Goal: Task Accomplishment & Management: Complete application form

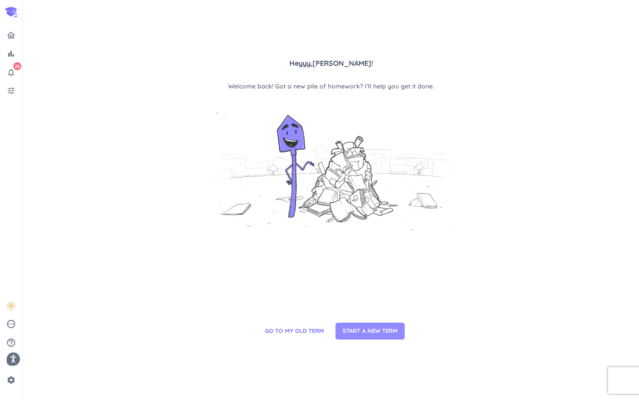
click at [353, 326] on span "START A NEW TERM" at bounding box center [370, 330] width 55 height 9
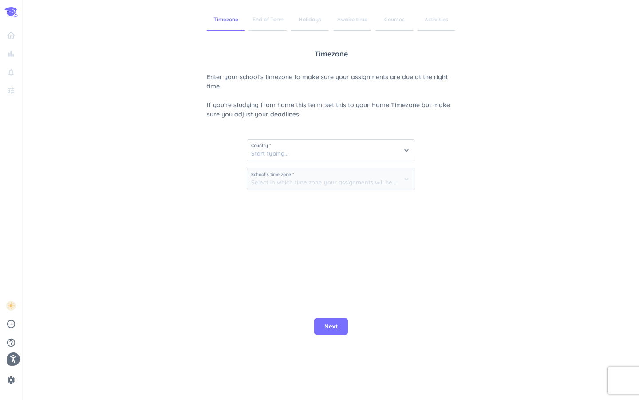
click at [269, 133] on div "Country * keyboard_arrow_down School’s time zone * keyboard_arrow_down" at bounding box center [331, 161] width 169 height 71
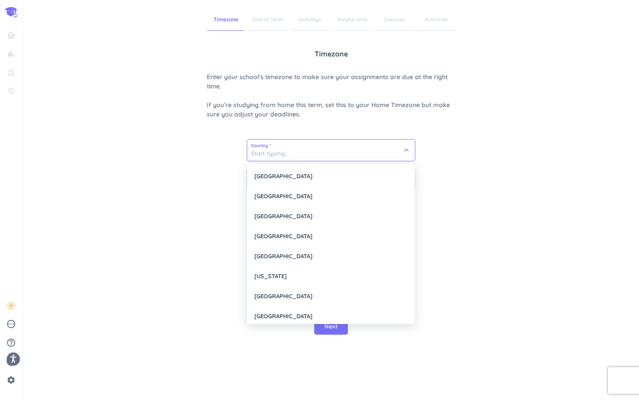
click at [284, 146] on input at bounding box center [331, 149] width 168 height 21
click at [291, 178] on div "[GEOGRAPHIC_DATA]" at bounding box center [331, 176] width 168 height 20
type input "[GEOGRAPHIC_DATA]"
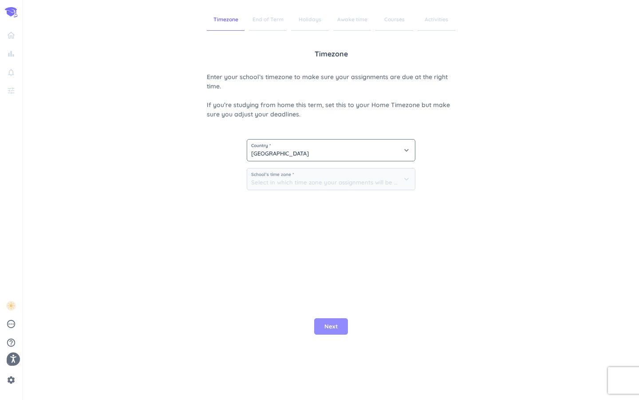
click at [332, 322] on span "Next" at bounding box center [330, 326] width 13 height 9
